Goal: Information Seeking & Learning: Check status

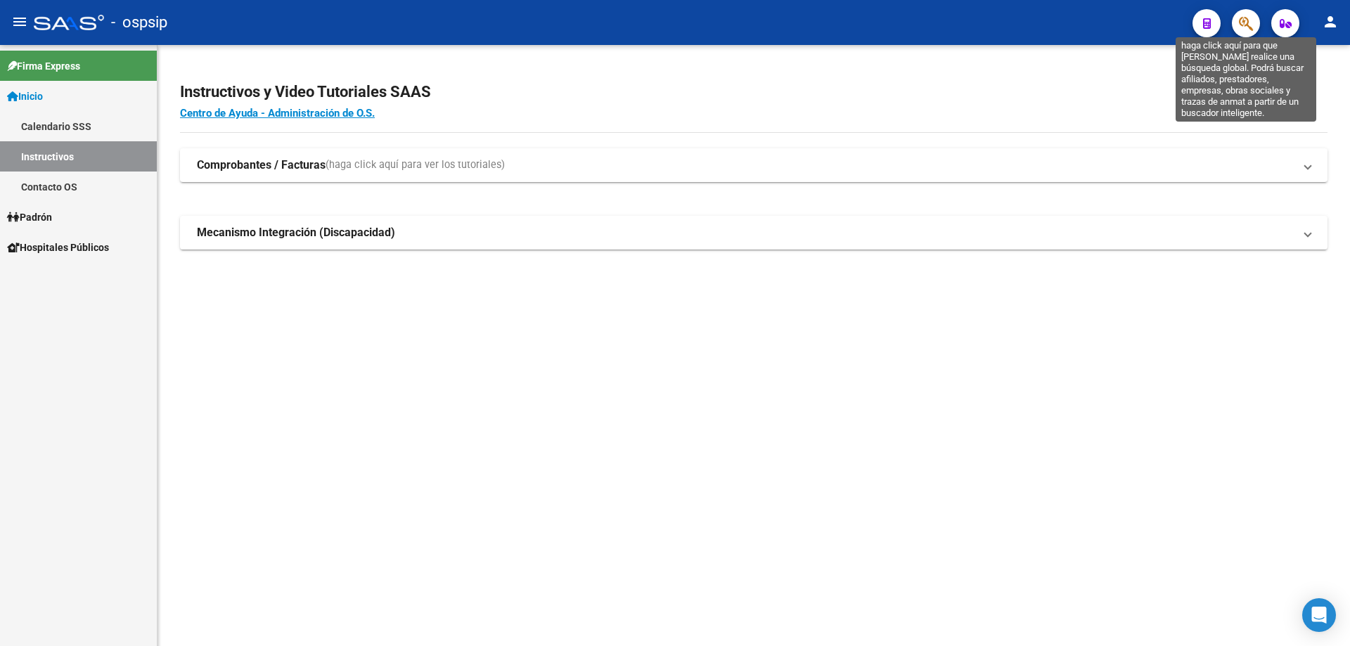
click at [1248, 22] on icon "button" at bounding box center [1246, 23] width 14 height 16
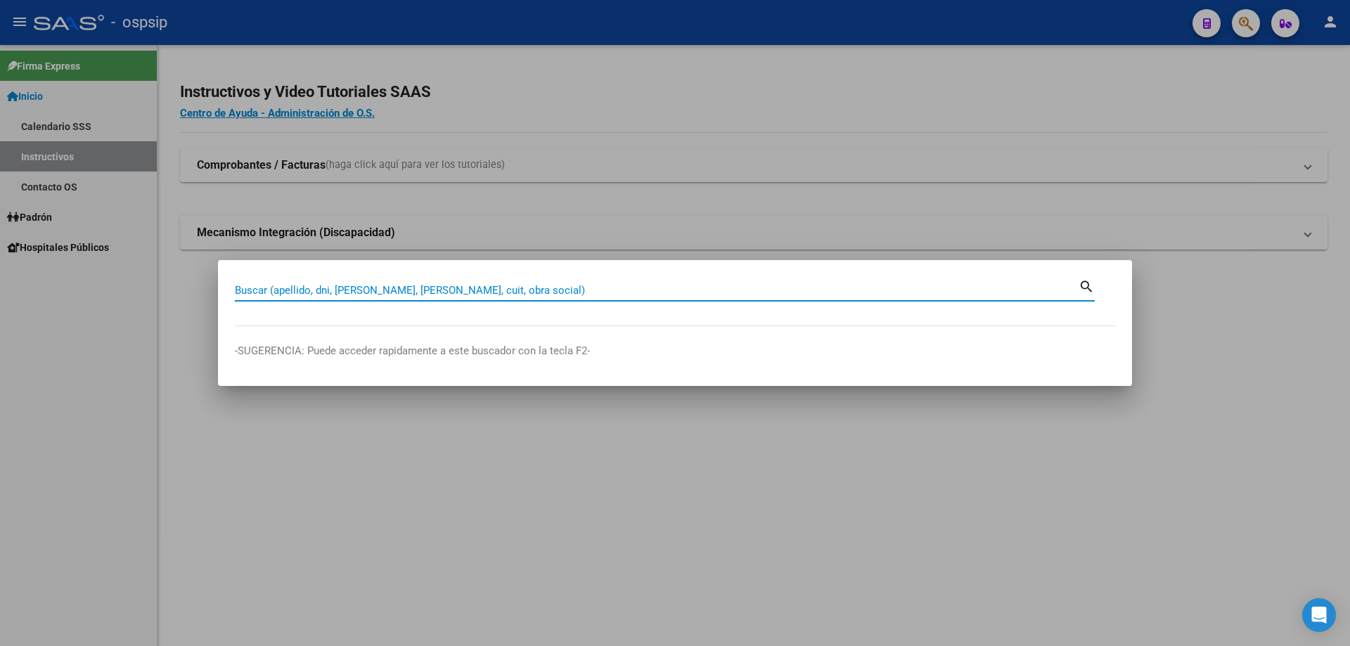
click at [415, 289] on input "Buscar (apellido, dni, [PERSON_NAME], [PERSON_NAME], cuit, obra social)" at bounding box center [657, 290] width 844 height 13
paste input "27946524"
type input "27946524"
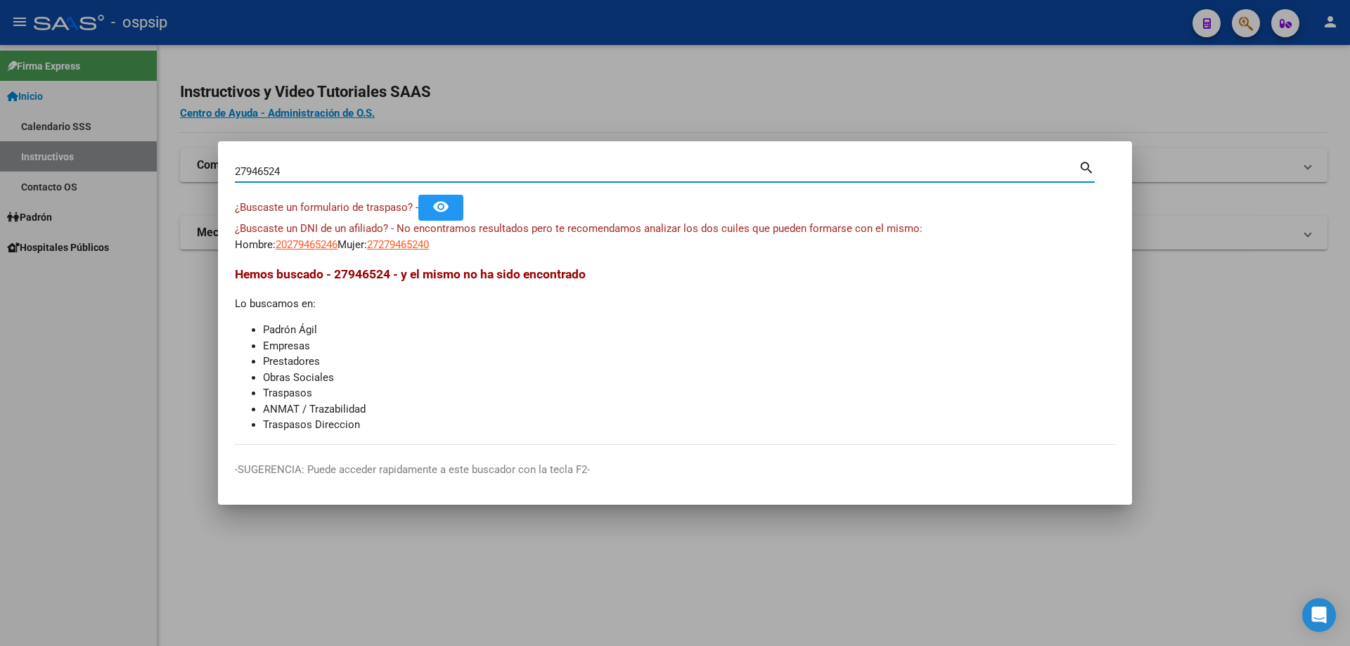
click at [510, 172] on input "27946524" at bounding box center [657, 171] width 844 height 13
type input "2794652441"
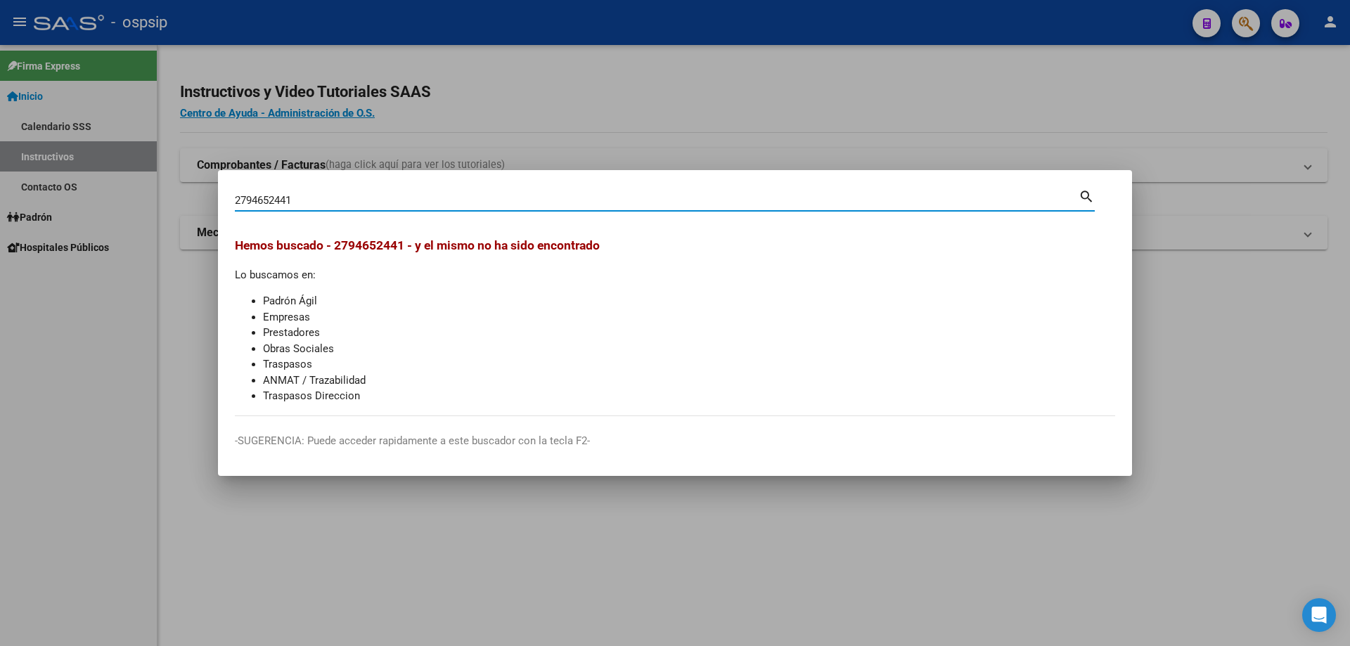
click at [328, 203] on input "2794652441" at bounding box center [657, 200] width 844 height 13
click at [503, 195] on input "Buscar (apellido, dni, [PERSON_NAME], [PERSON_NAME], cuit, obra social)" at bounding box center [657, 200] width 844 height 13
type input "79465244"
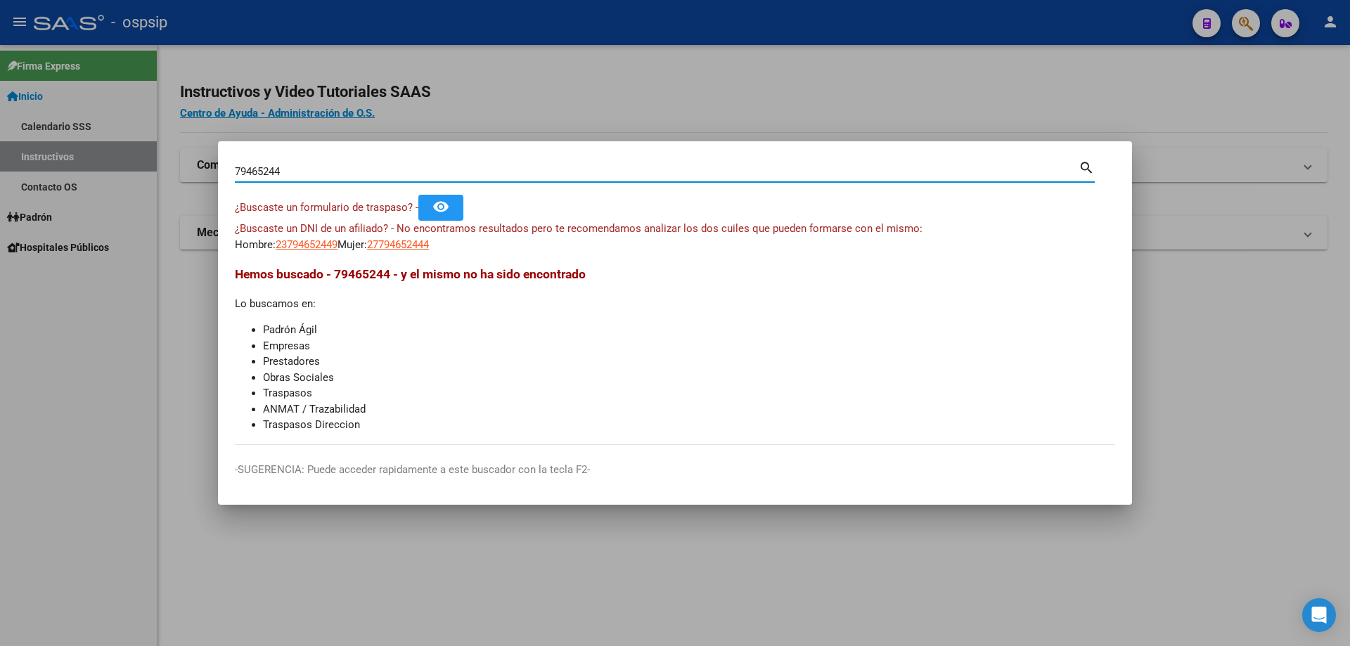
click at [301, 174] on input "79465244" at bounding box center [657, 171] width 844 height 13
type input "[PERSON_NAME]"
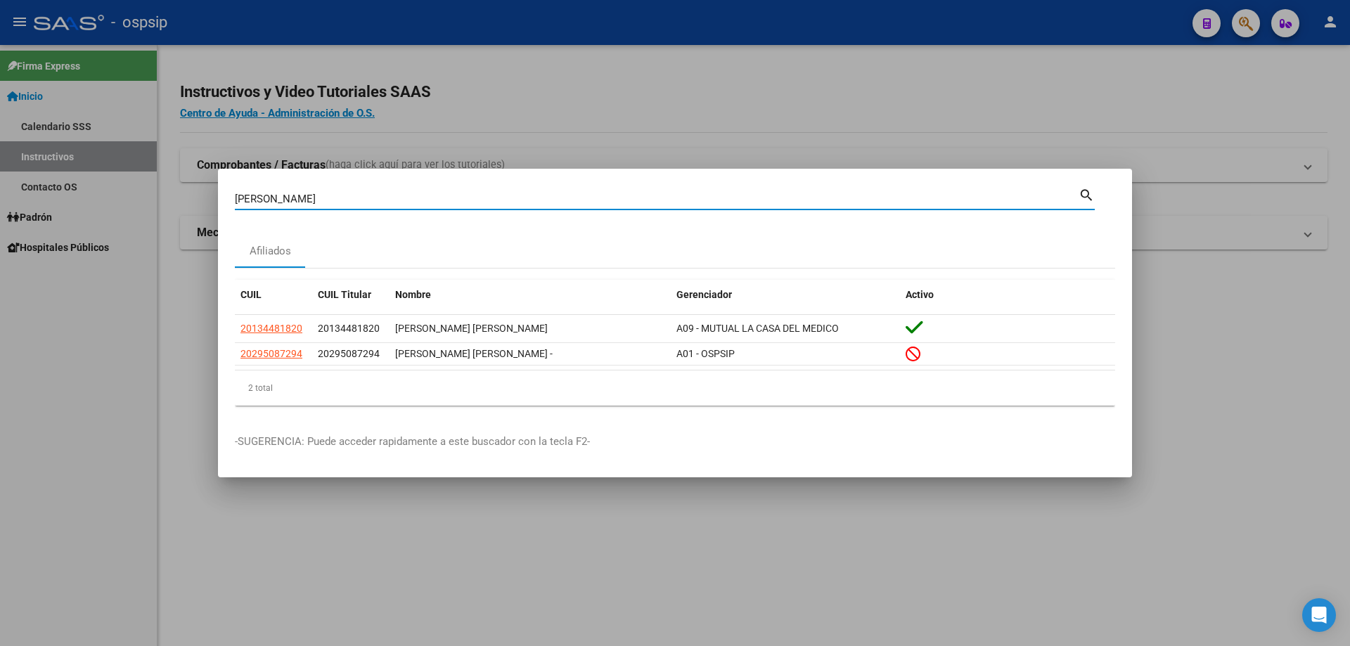
click at [367, 193] on input "[PERSON_NAME]" at bounding box center [657, 199] width 844 height 13
type input "[PERSON_NAME]"
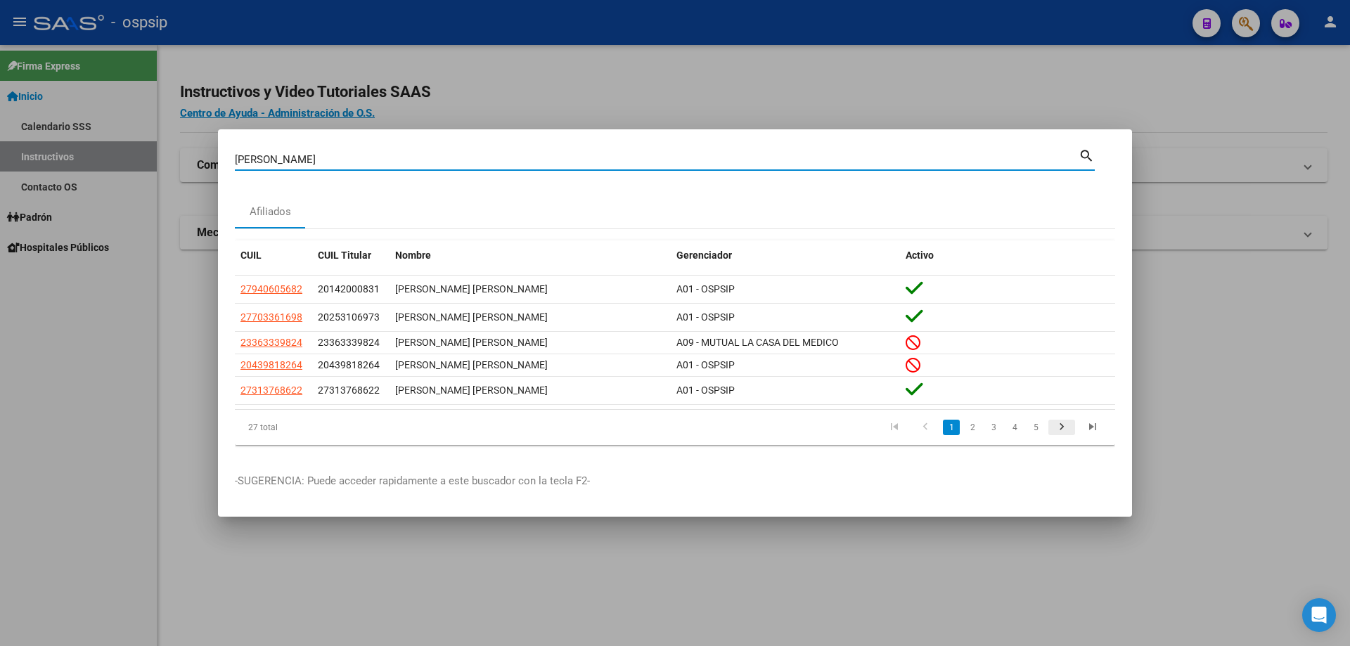
click at [1061, 427] on icon "go to next page" at bounding box center [1061, 428] width 18 height 17
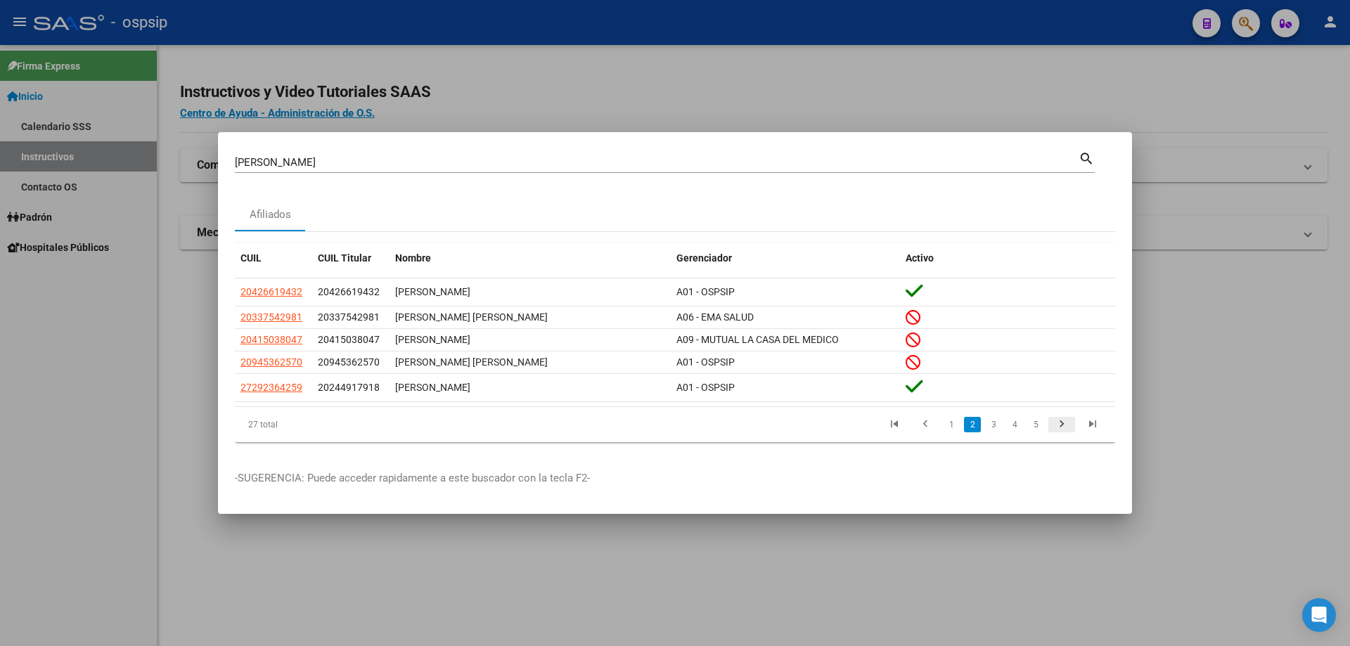
click at [1061, 423] on icon "go to next page" at bounding box center [1061, 426] width 18 height 17
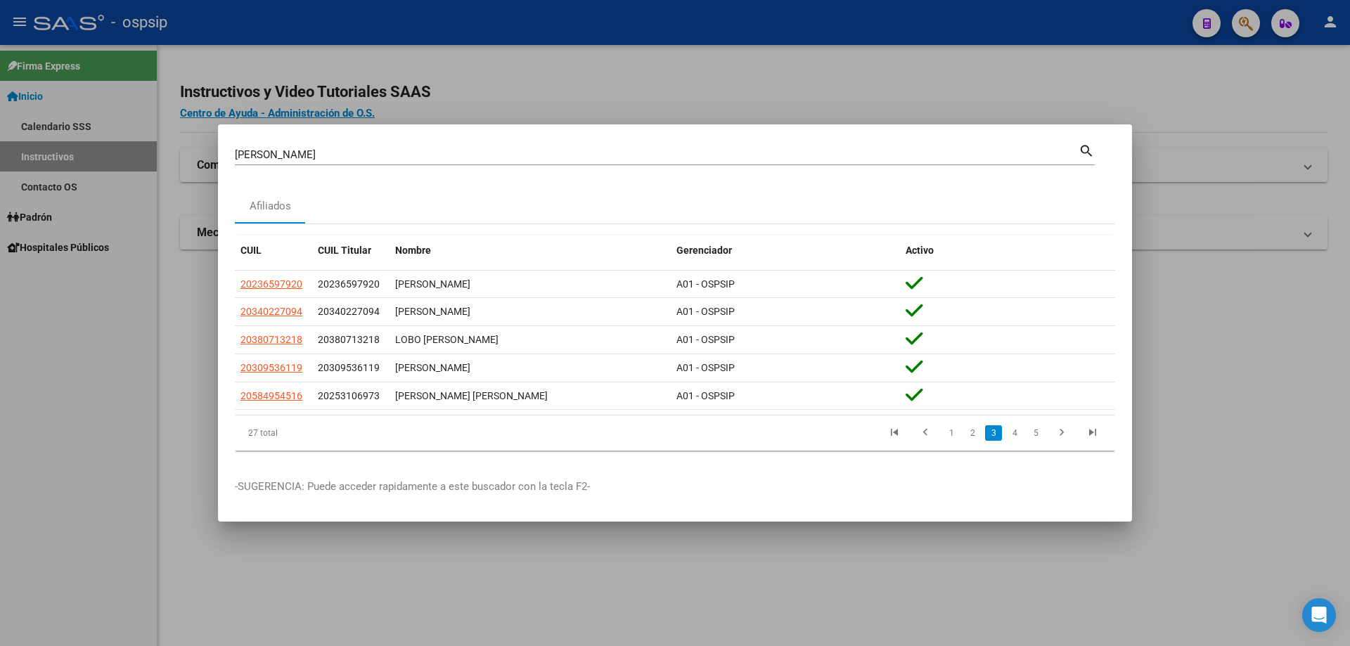
click at [314, 152] on input "[PERSON_NAME]" at bounding box center [657, 154] width 844 height 13
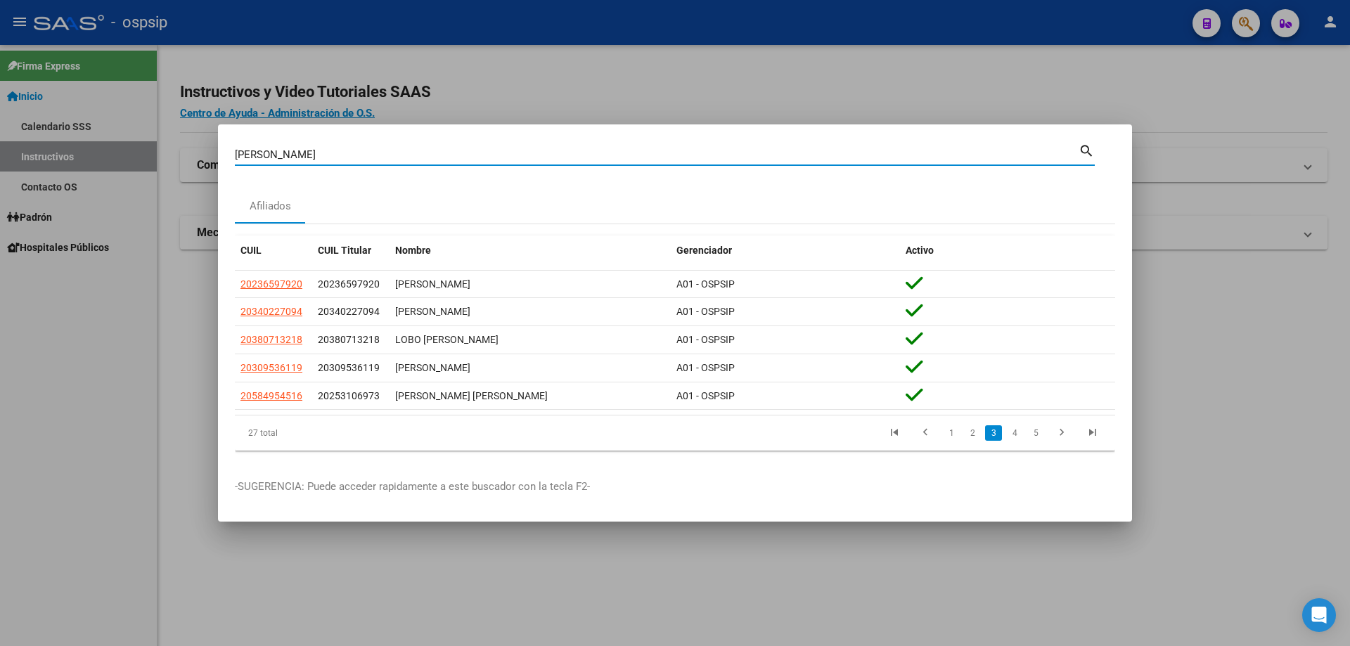
click at [314, 152] on input "[PERSON_NAME]" at bounding box center [657, 154] width 844 height 13
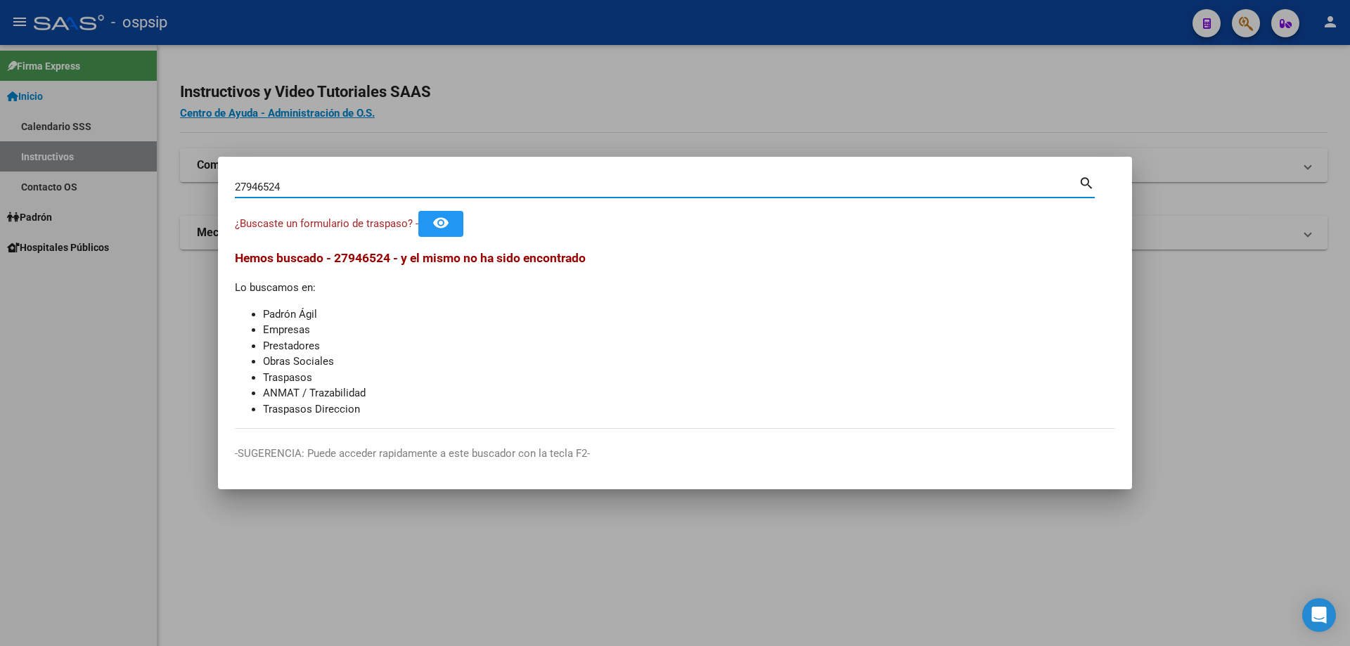
type input "27946524"
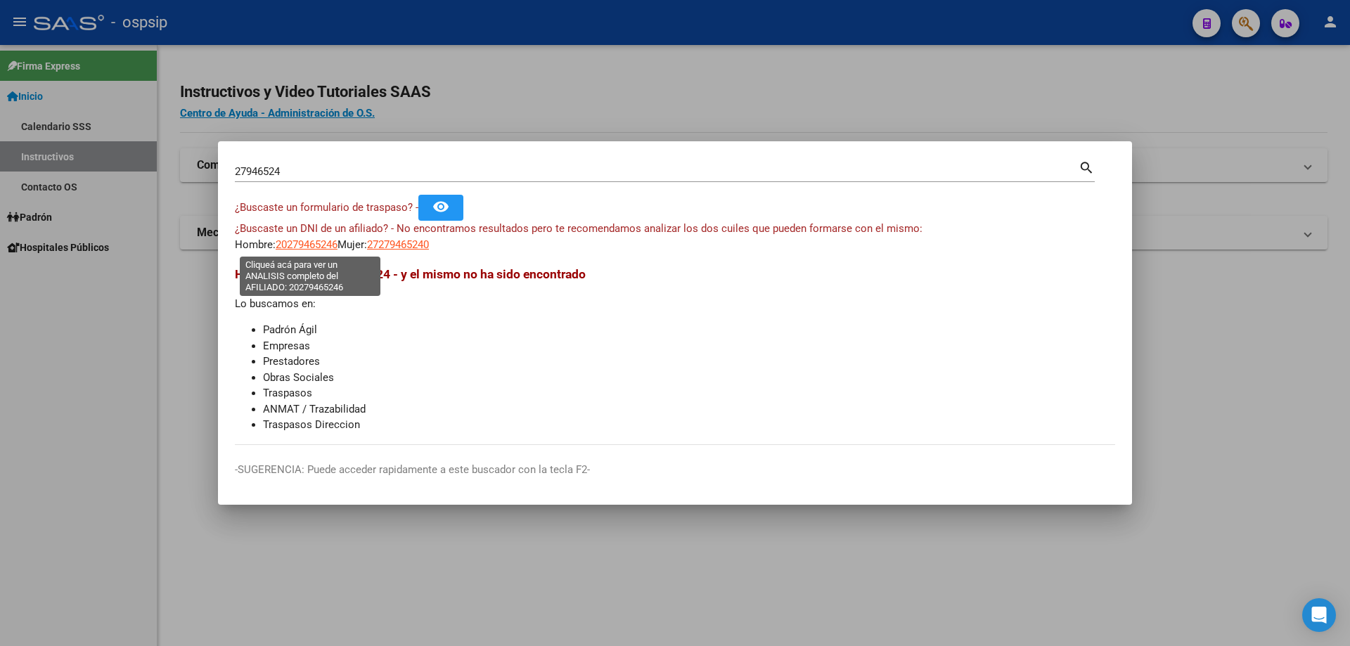
click at [305, 246] on span "20279465246" at bounding box center [307, 244] width 62 height 13
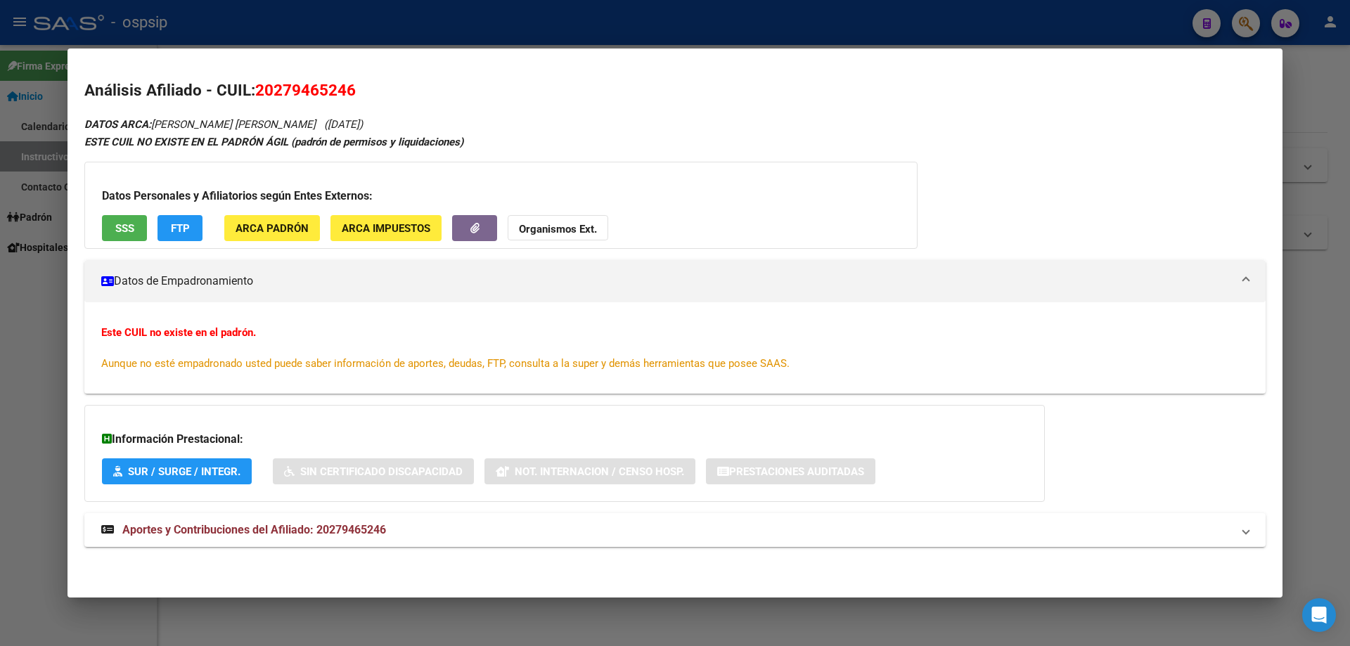
click at [61, 314] on div at bounding box center [675, 323] width 1350 height 646
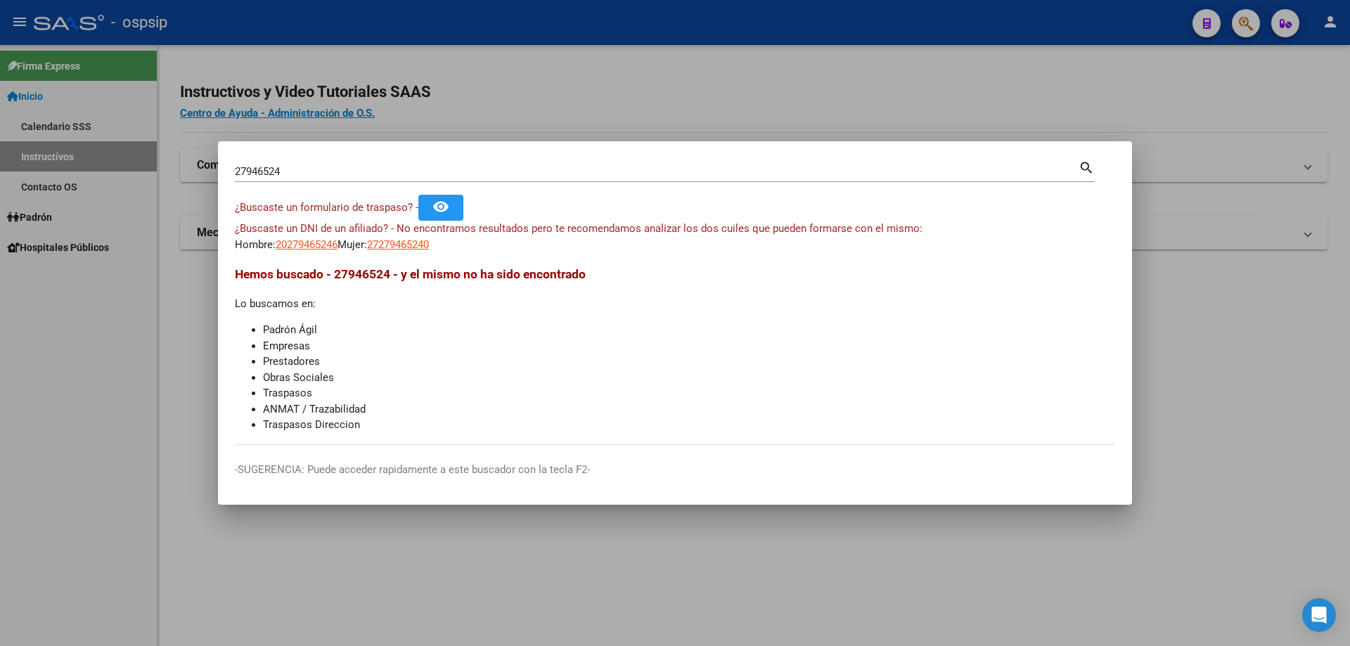
click at [393, 167] on input "27946524" at bounding box center [657, 171] width 844 height 13
click at [392, 167] on input "27946524" at bounding box center [657, 171] width 844 height 13
type input "27946244"
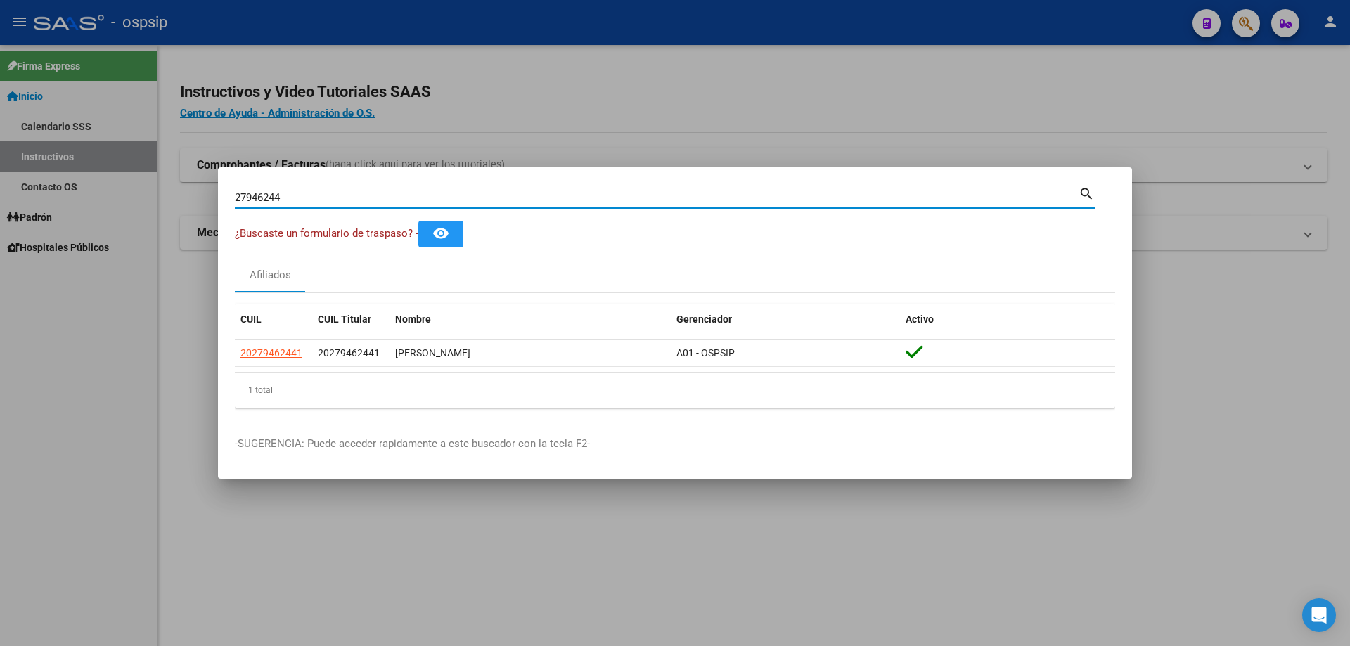
drag, startPoint x: 297, startPoint y: 195, endPoint x: 193, endPoint y: 201, distance: 104.9
click at [193, 201] on div "27946244 Buscar (apellido, dni, cuil, nro traspaso, cuit, obra social) search ¿…" at bounding box center [675, 323] width 1350 height 646
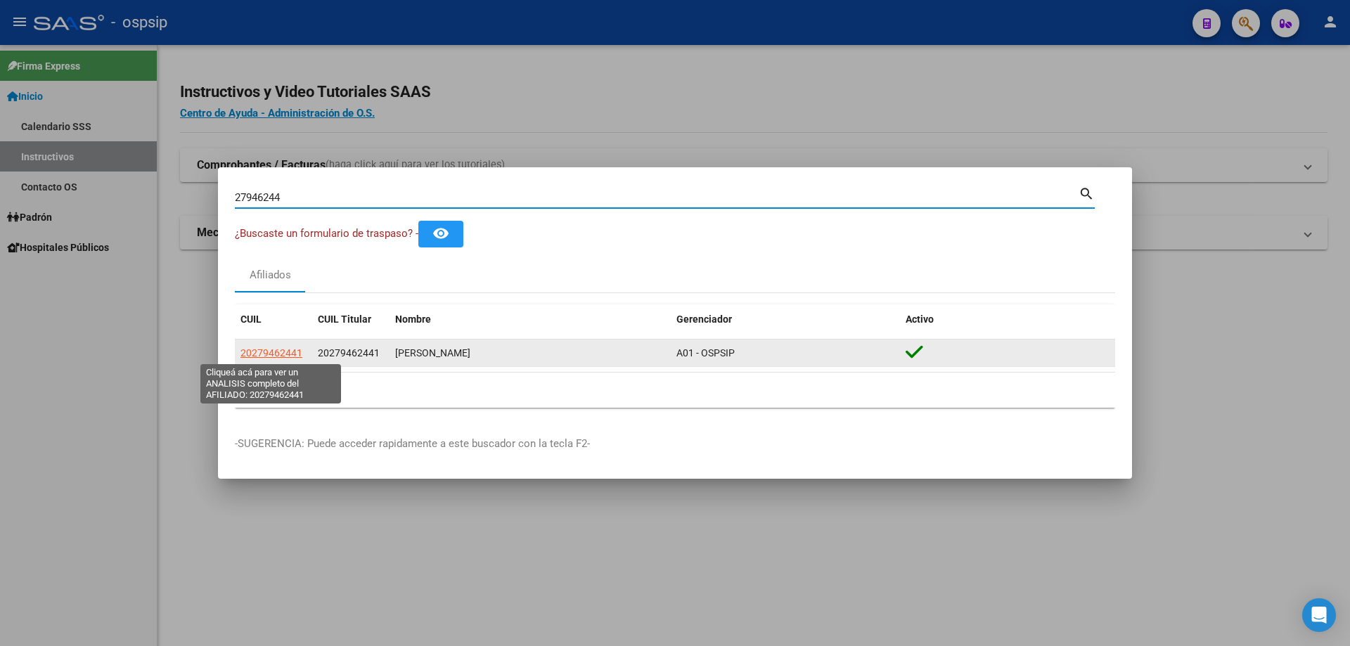
click at [268, 348] on span "20279462441" at bounding box center [271, 352] width 62 height 11
type textarea "20279462441"
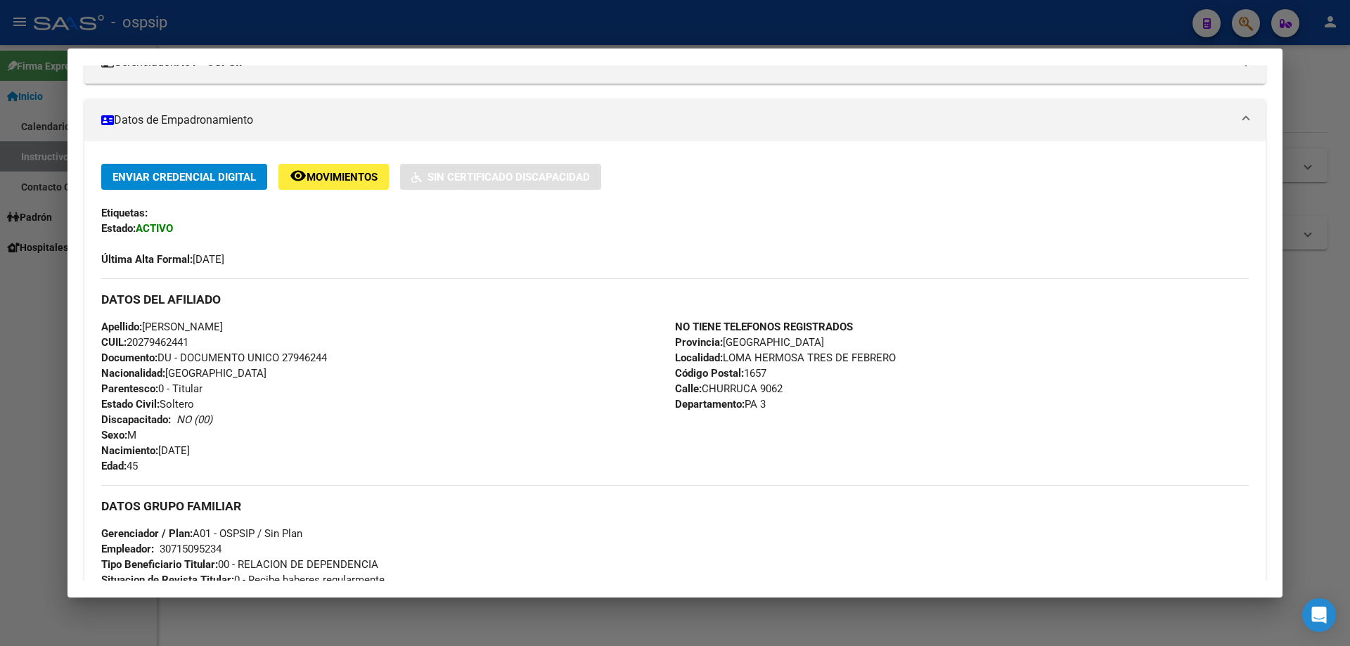
scroll to position [481, 0]
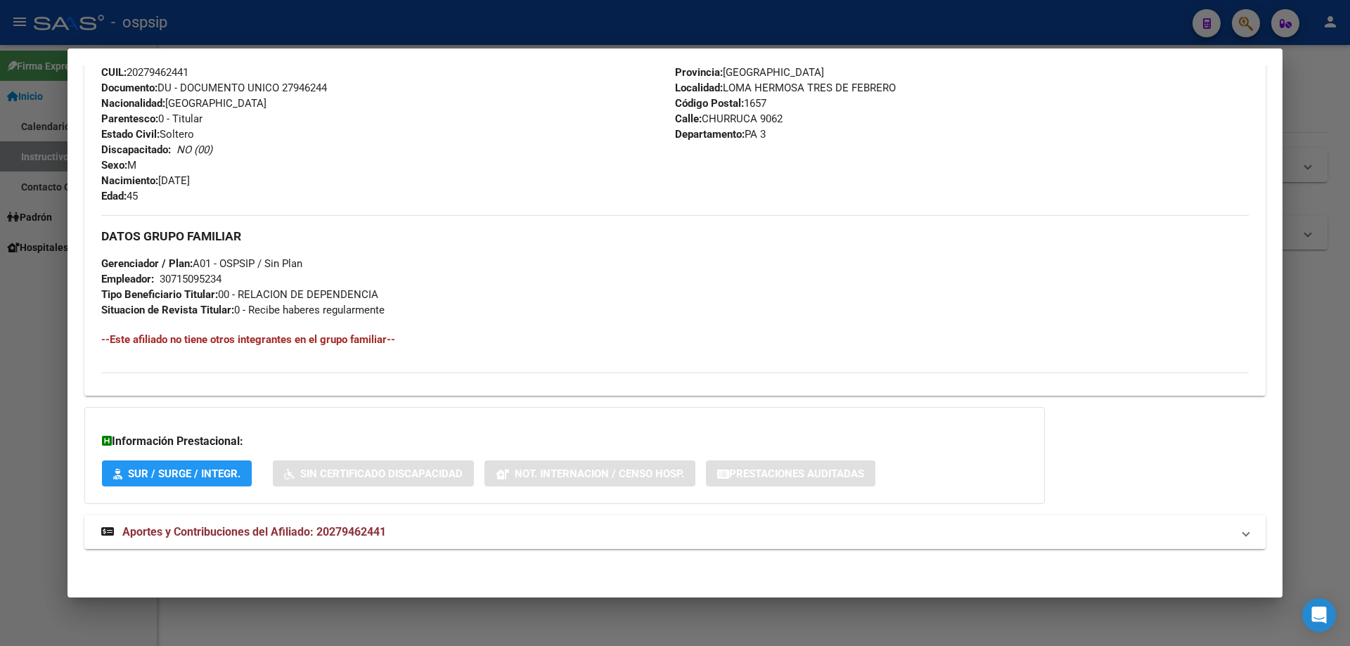
click at [273, 544] on mat-expansion-panel-header "Aportes y Contribuciones del Afiliado: 20279462441" at bounding box center [674, 532] width 1181 height 34
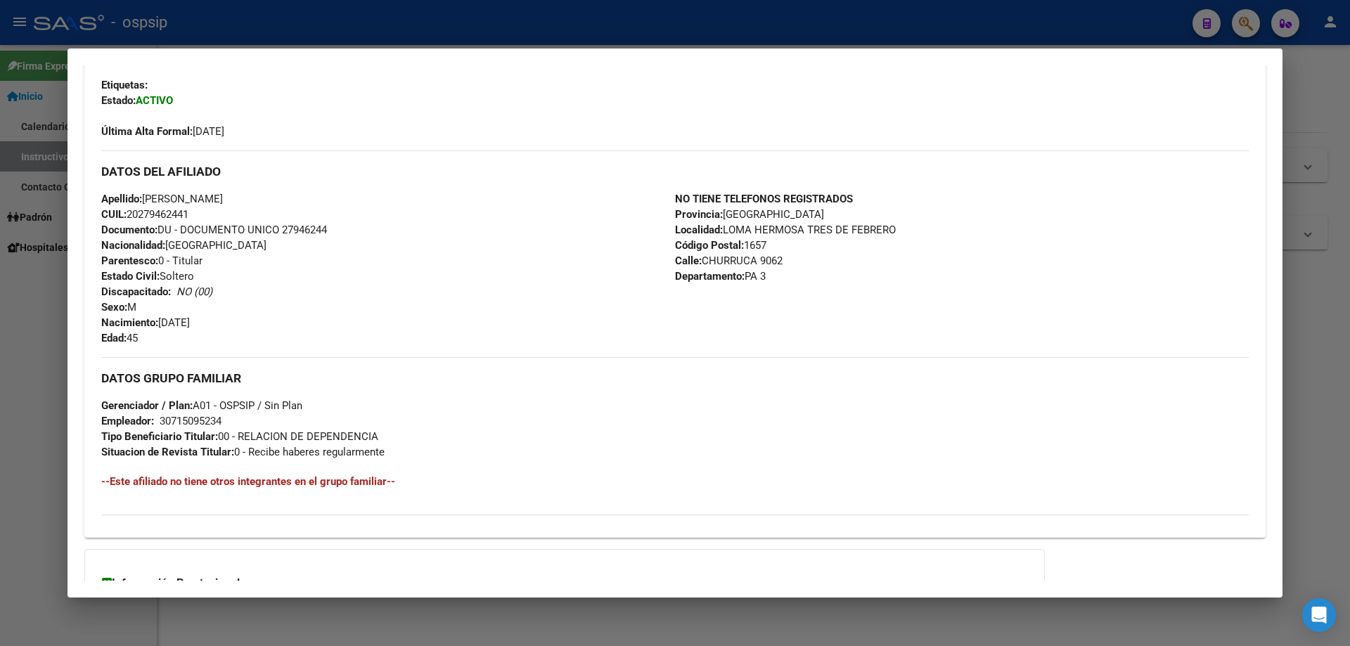
scroll to position [141, 0]
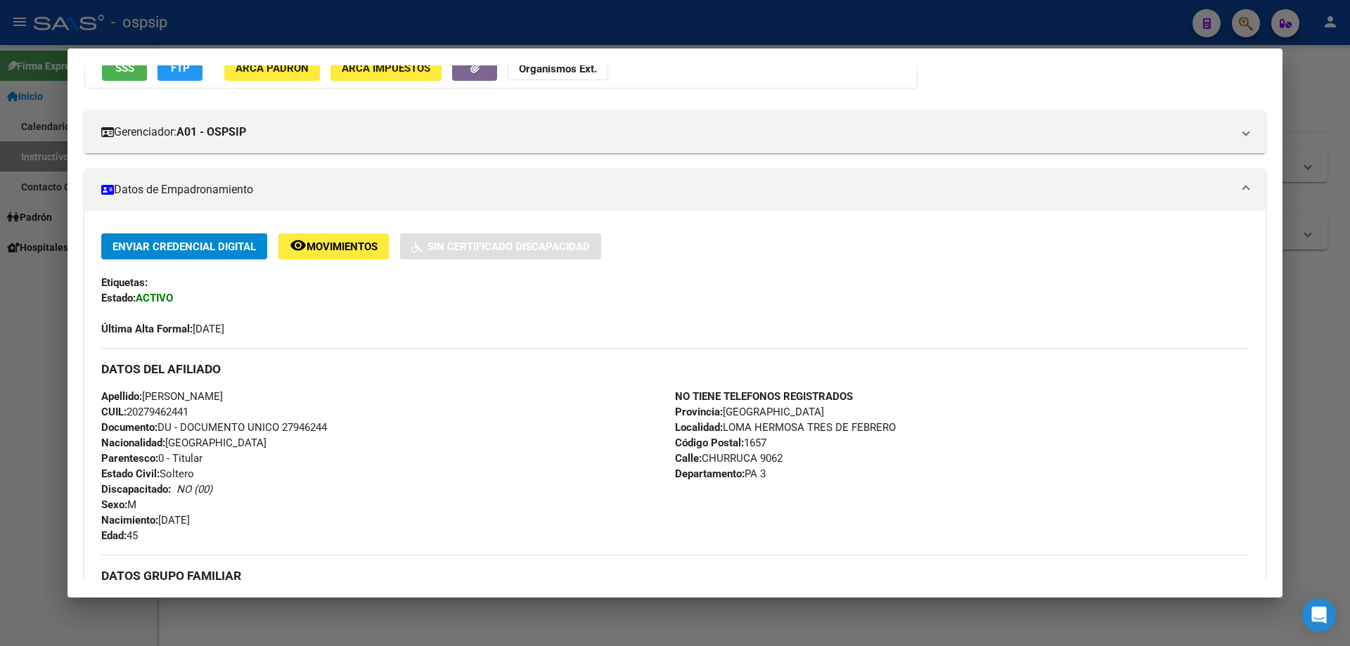
click at [352, 26] on div at bounding box center [675, 323] width 1350 height 646
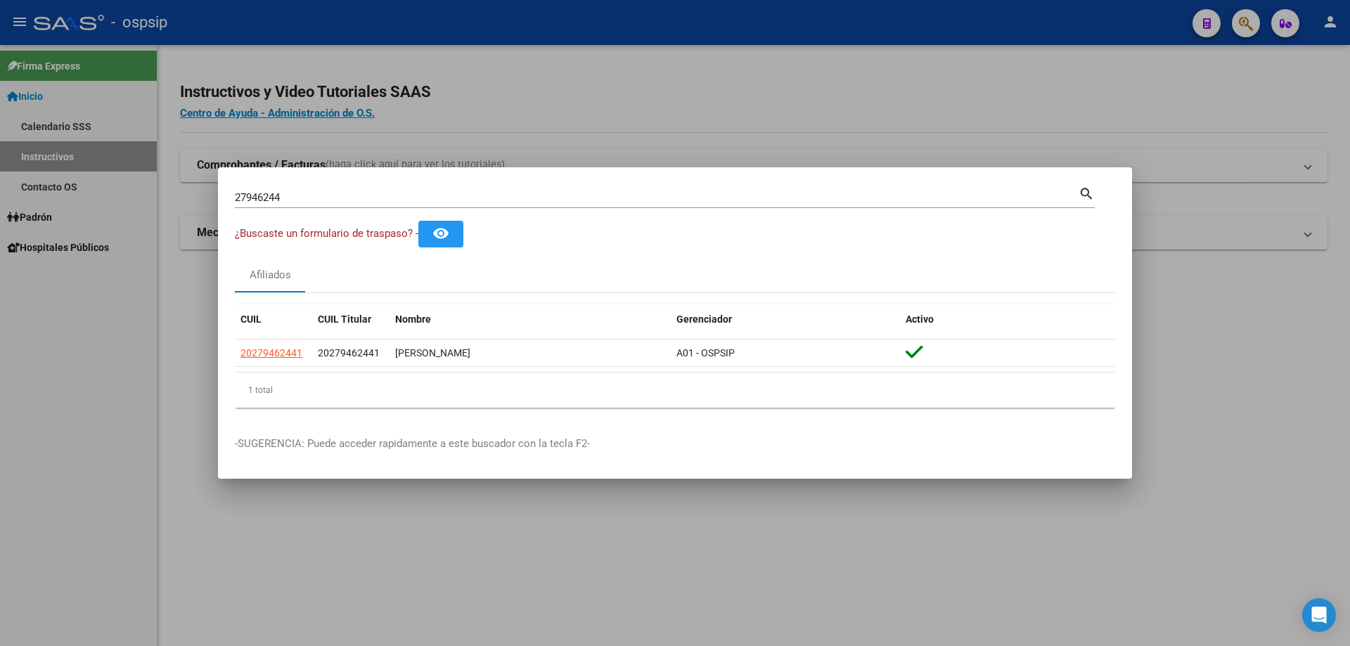
click at [400, 199] on input "27946244" at bounding box center [657, 197] width 844 height 13
click at [400, 198] on input "27946244" at bounding box center [657, 197] width 844 height 13
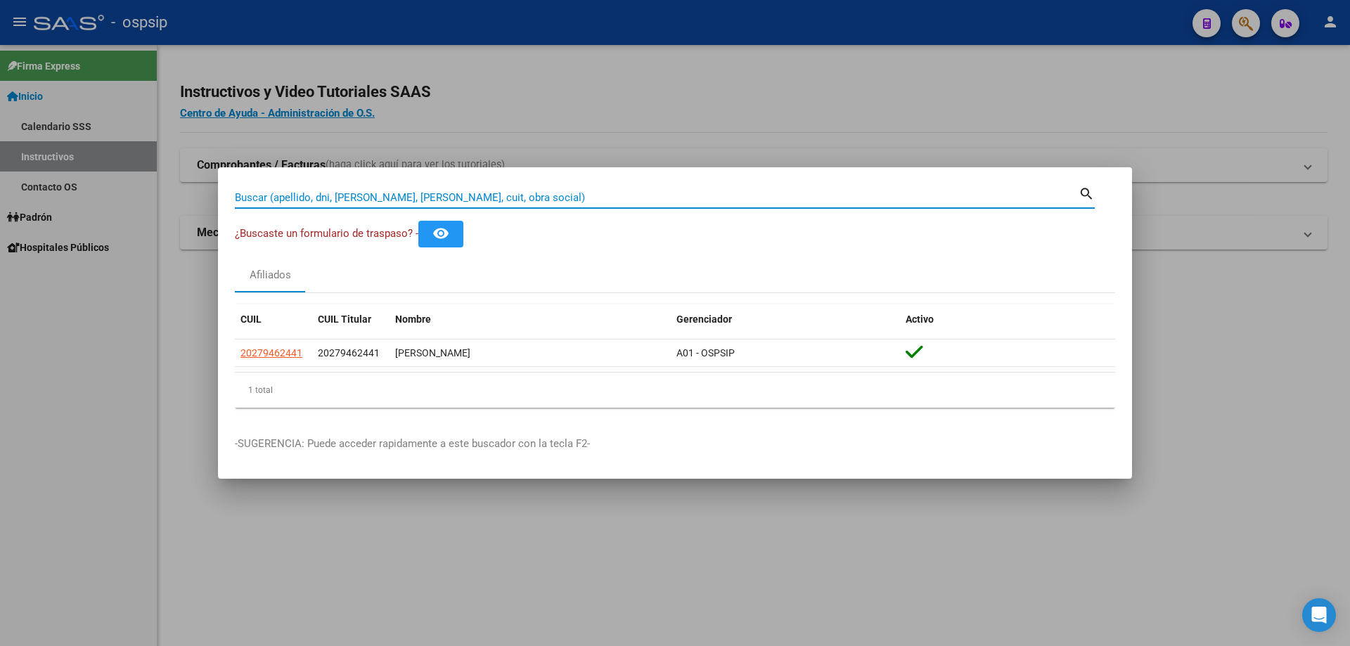
paste input "33429504"
type input "33429504"
click at [600, 201] on input "33429504" at bounding box center [657, 197] width 844 height 13
type input "16902632"
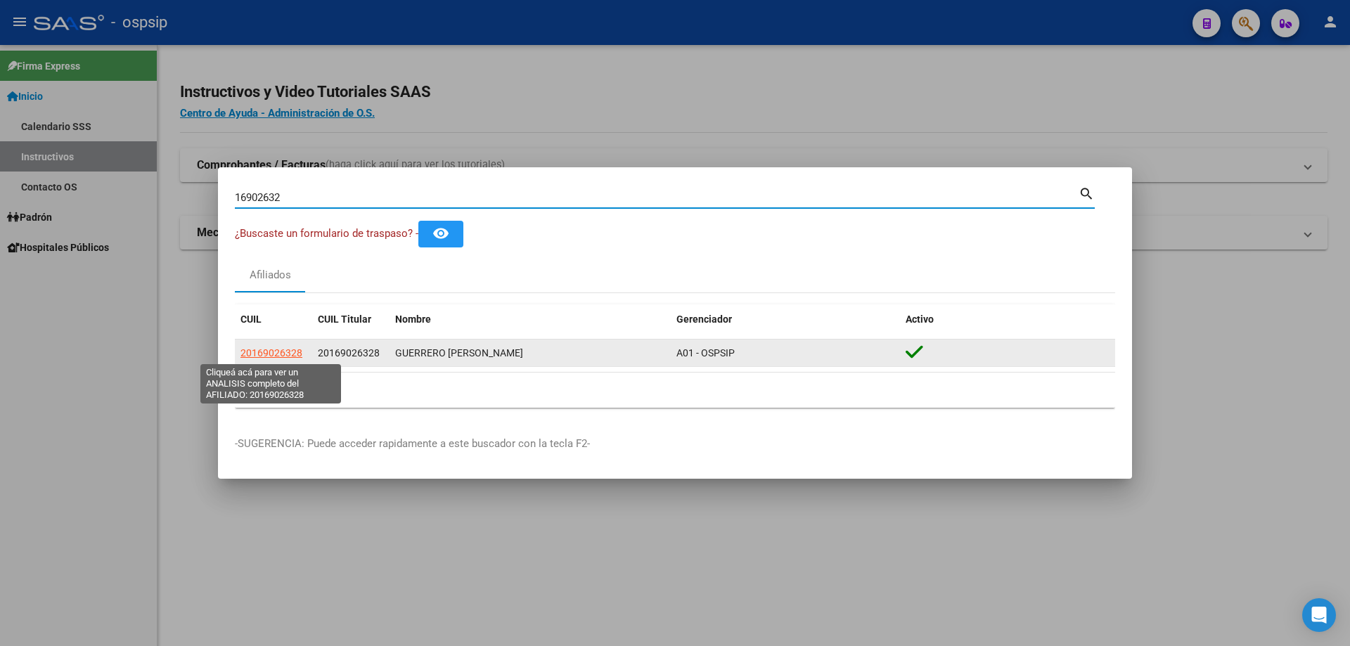
click at [281, 348] on span "20169026328" at bounding box center [271, 352] width 62 height 11
type textarea "20169026328"
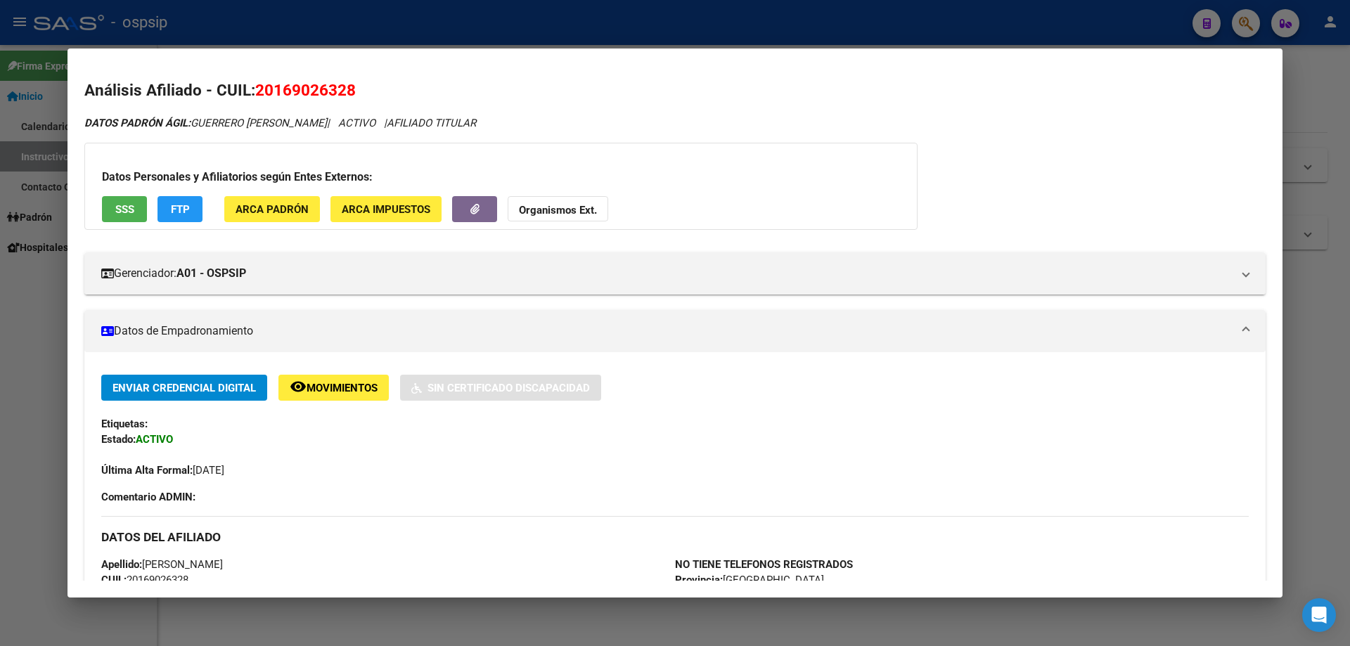
click at [124, 209] on span "SSS" at bounding box center [124, 209] width 19 height 13
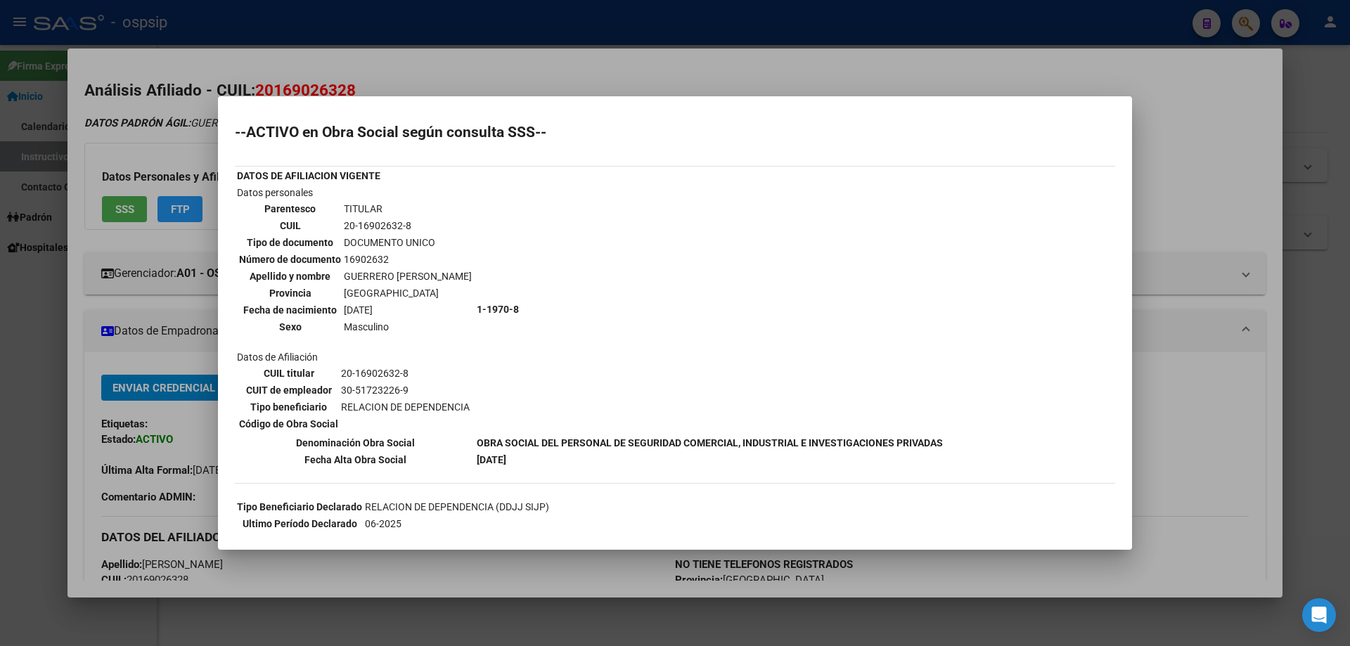
scroll to position [143, 0]
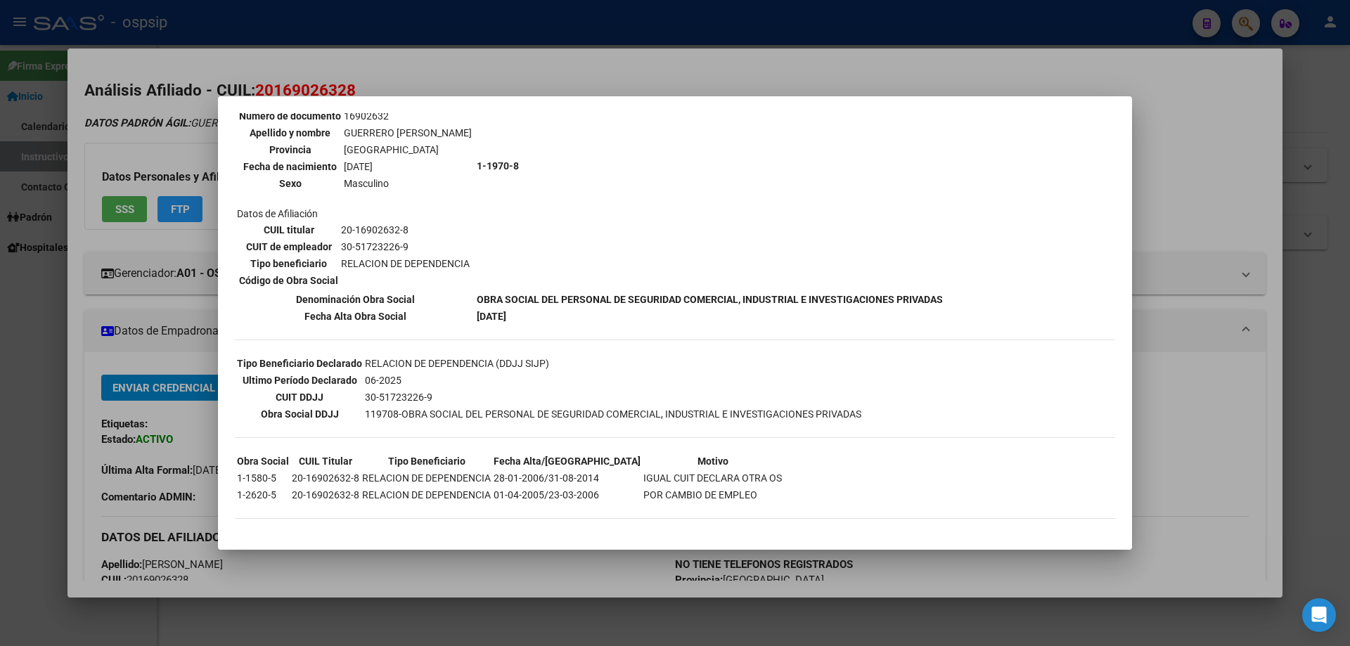
click at [162, 360] on div at bounding box center [675, 323] width 1350 height 646
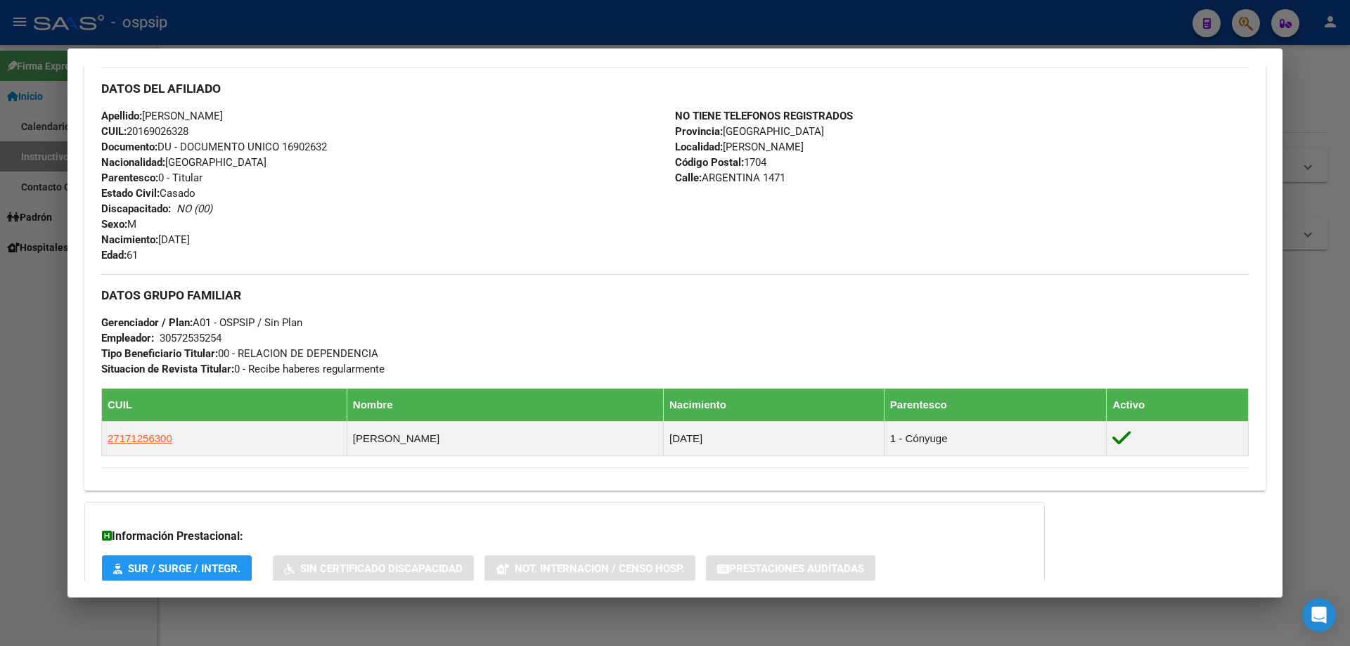
scroll to position [543, 0]
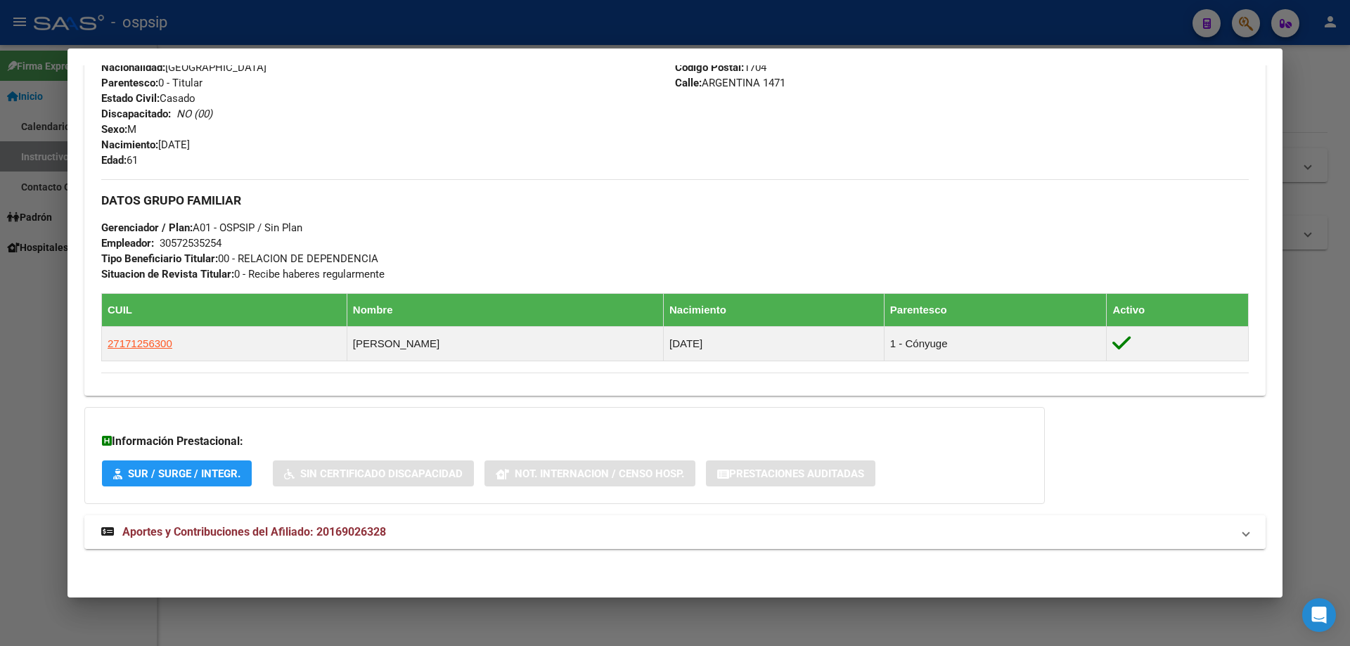
click at [286, 526] on span "Aportes y Contribuciones del Afiliado: 20169026328" at bounding box center [254, 531] width 264 height 13
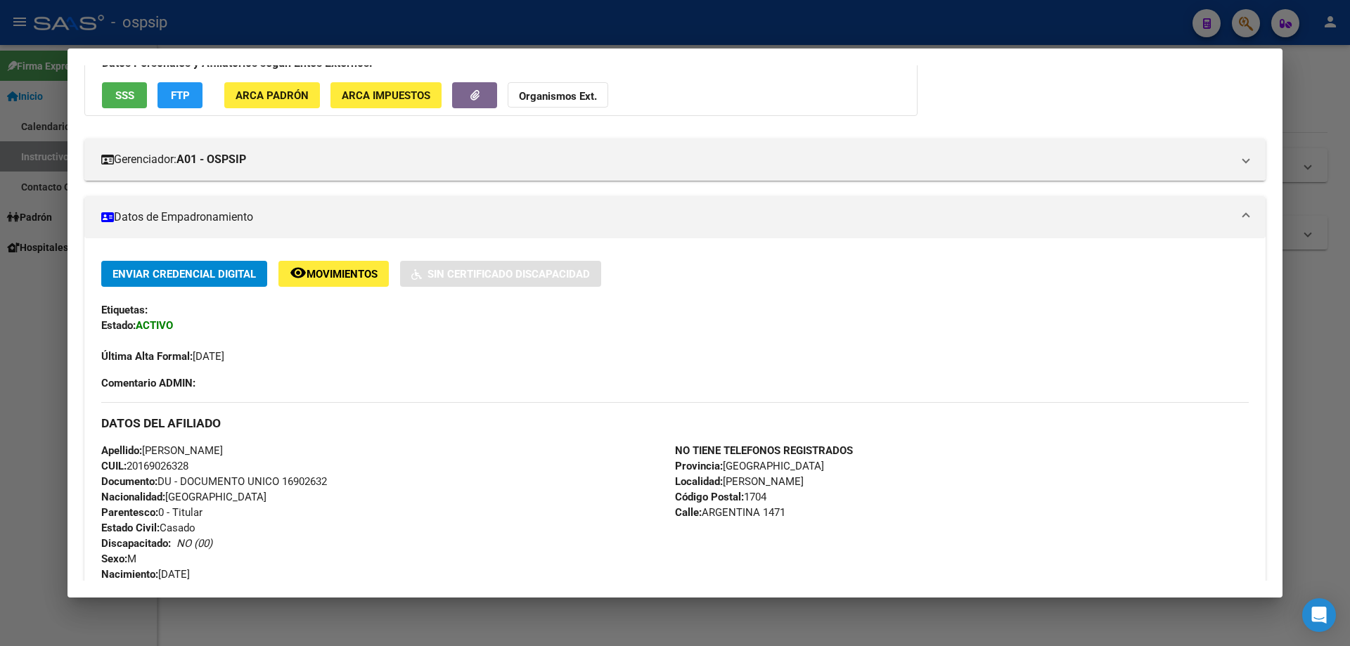
scroll to position [0, 0]
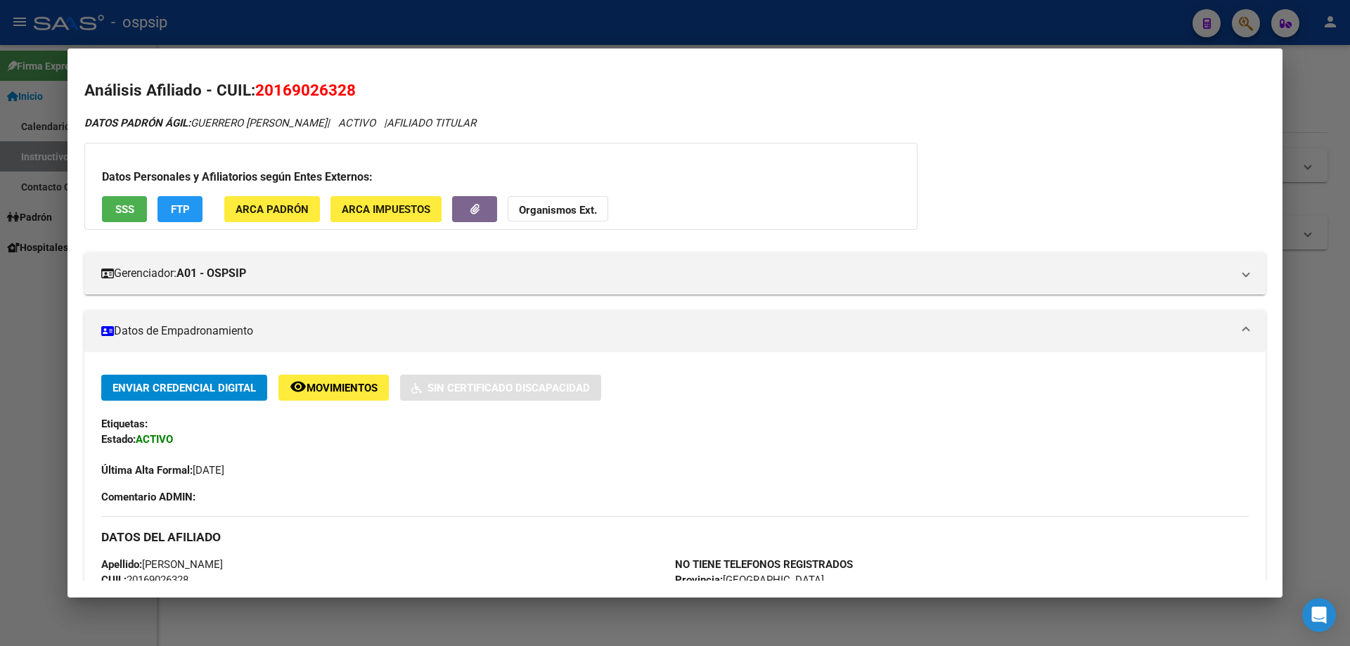
click at [326, 22] on div at bounding box center [675, 323] width 1350 height 646
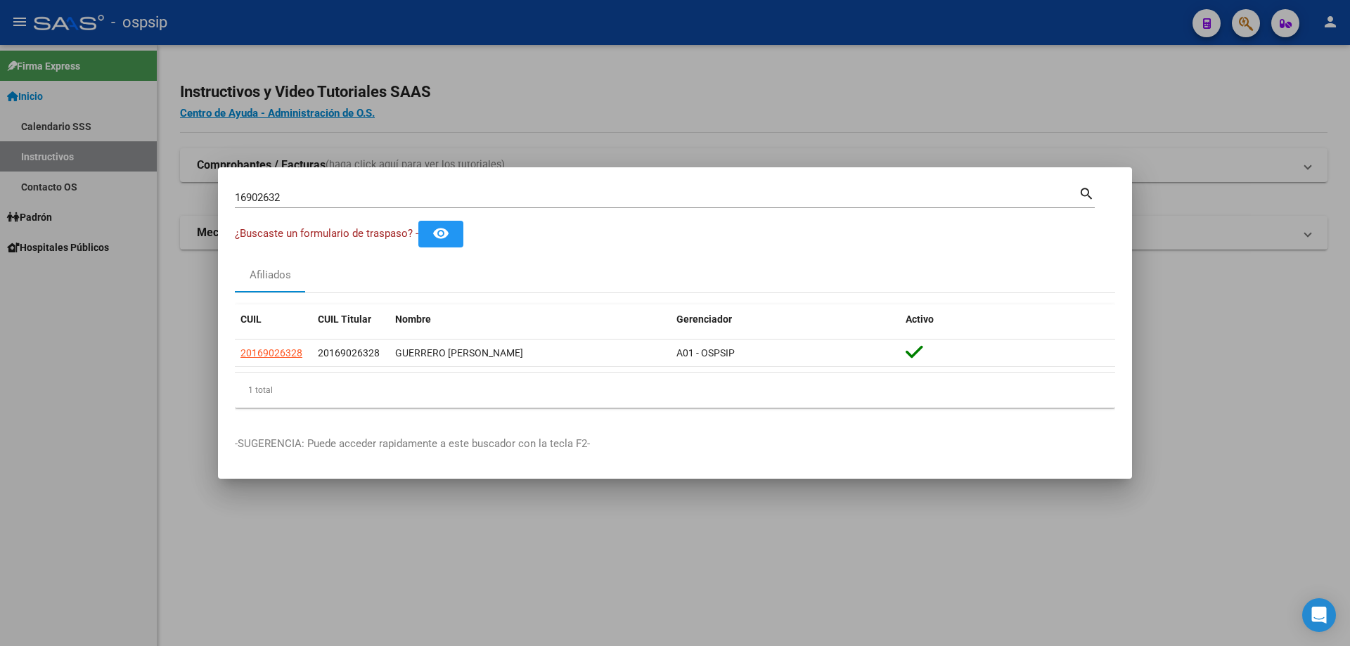
drag, startPoint x: 298, startPoint y: 209, endPoint x: 258, endPoint y: 203, distance: 40.6
click at [258, 203] on div "16902632 Buscar (apellido, dni, cuil, [PERSON_NAME], cuit, obra social) search" at bounding box center [665, 202] width 860 height 37
drag, startPoint x: 287, startPoint y: 198, endPoint x: 215, endPoint y: 207, distance: 72.4
click at [215, 207] on div "16902632 Buscar (apellido, dni, cuil, nro traspaso, cuit, obra social) search ¿…" at bounding box center [675, 323] width 1350 height 646
